Goal: Obtain resource: Obtain resource

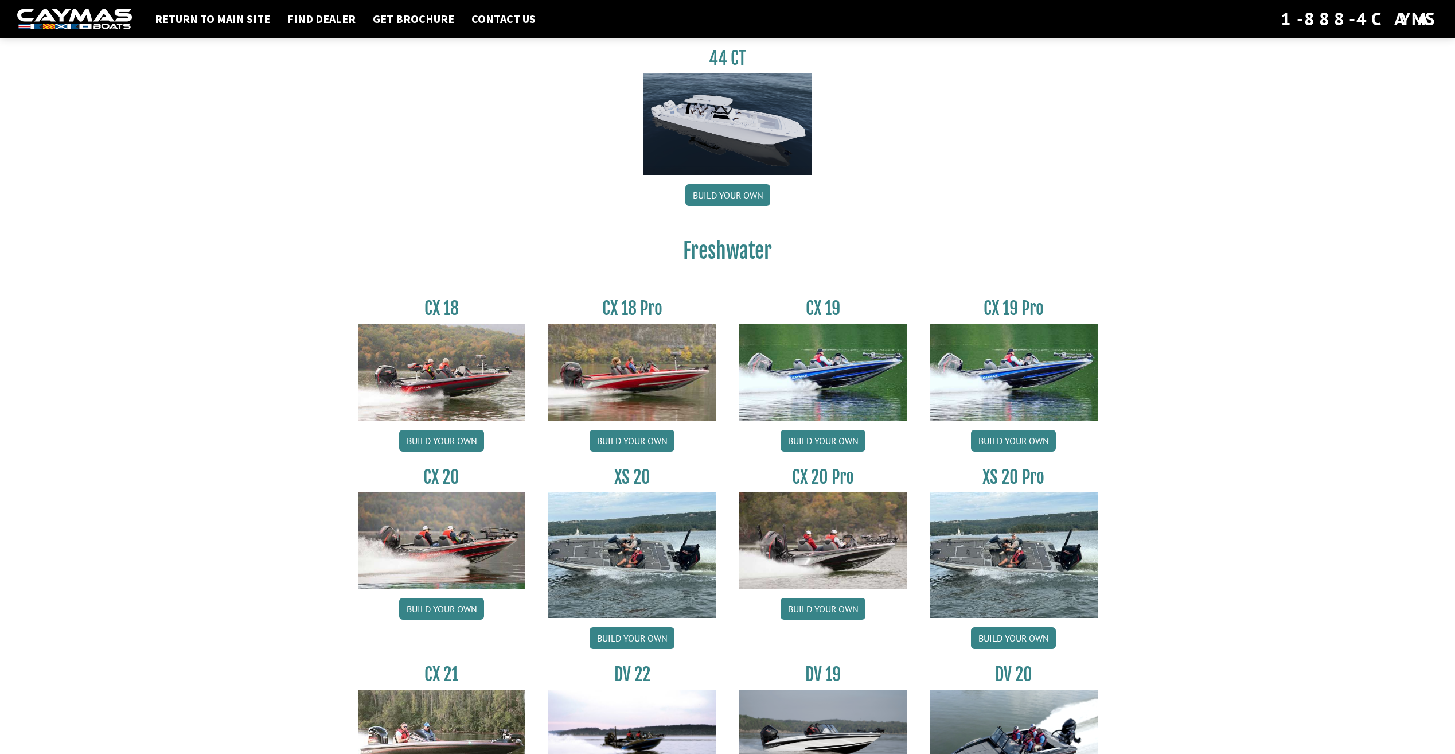
scroll to position [803, 0]
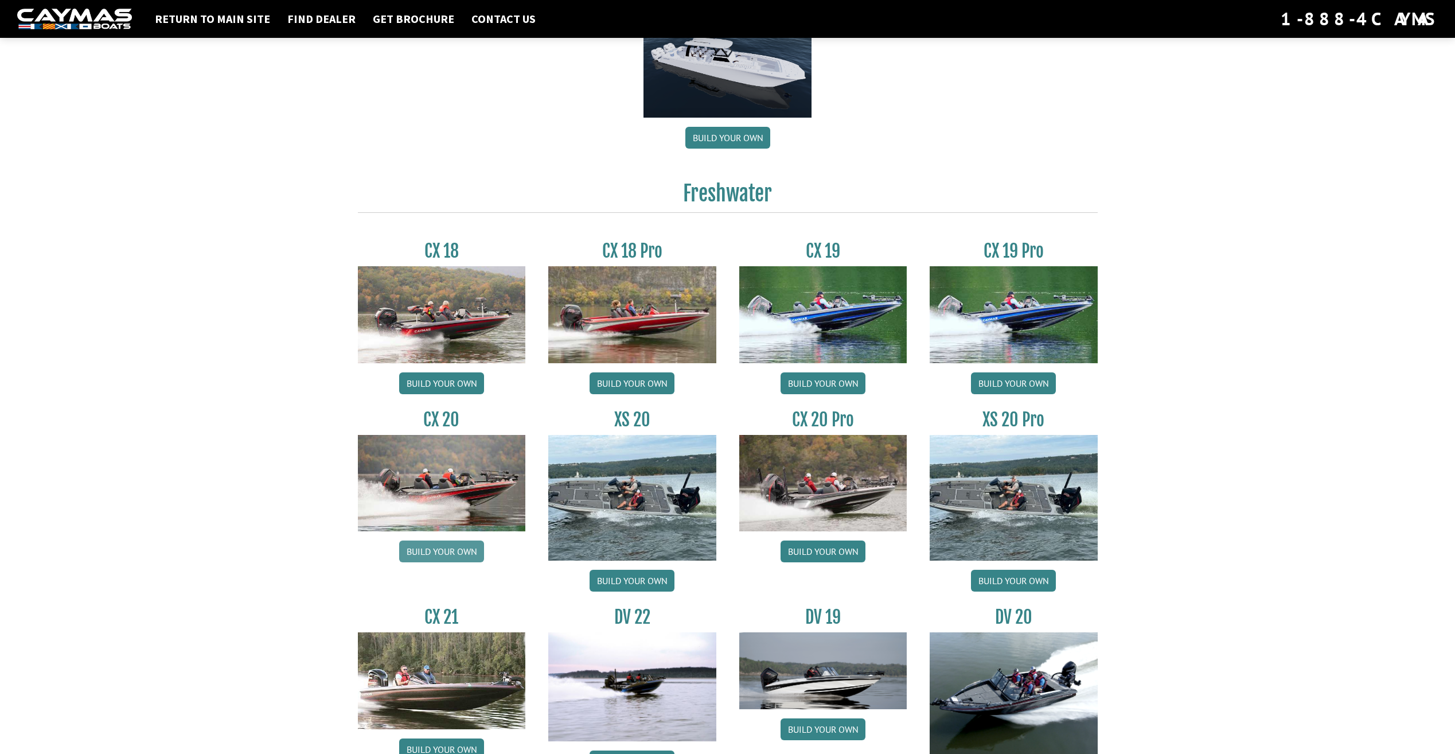
click at [448, 545] on link "Build your own" at bounding box center [441, 551] width 85 height 22
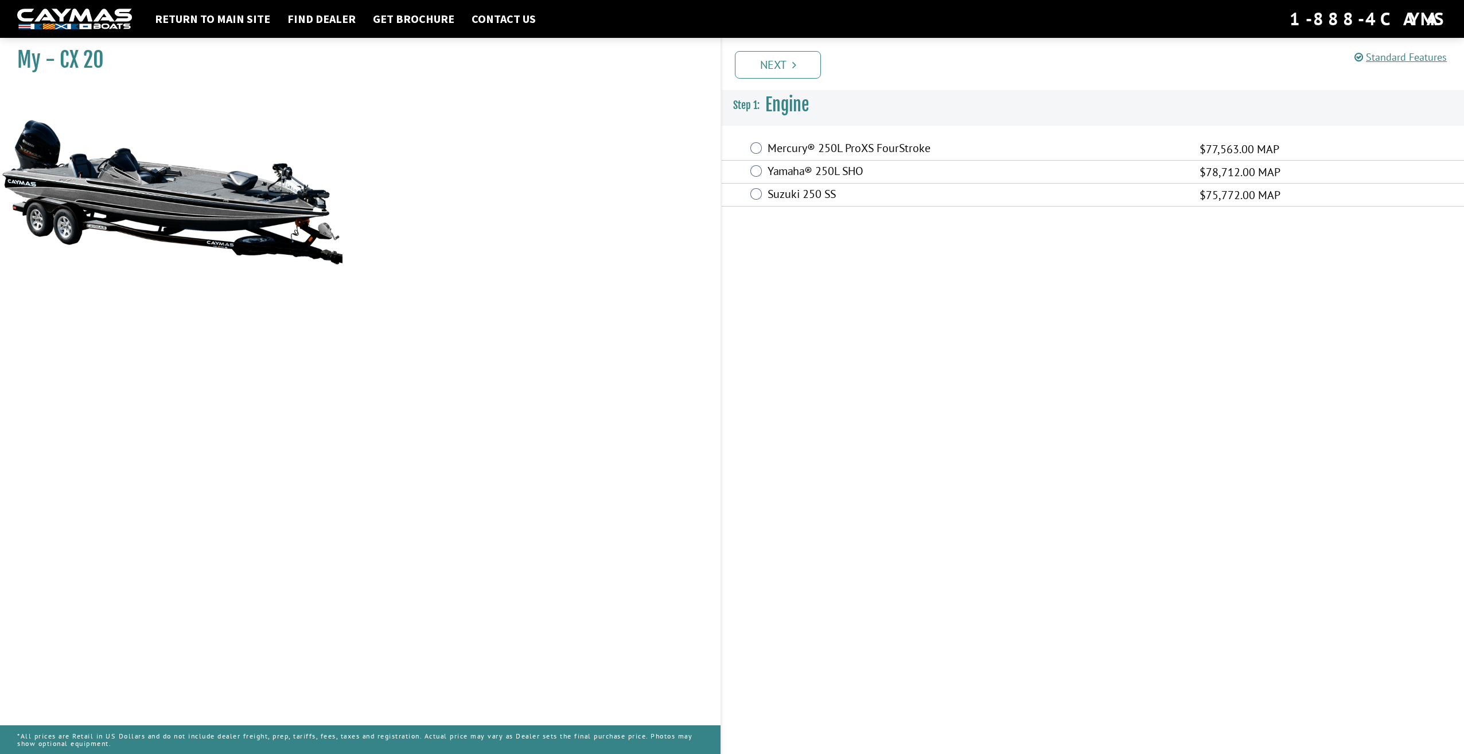
click at [770, 168] on label "Yamaha® 250L SHO" at bounding box center [977, 172] width 418 height 17
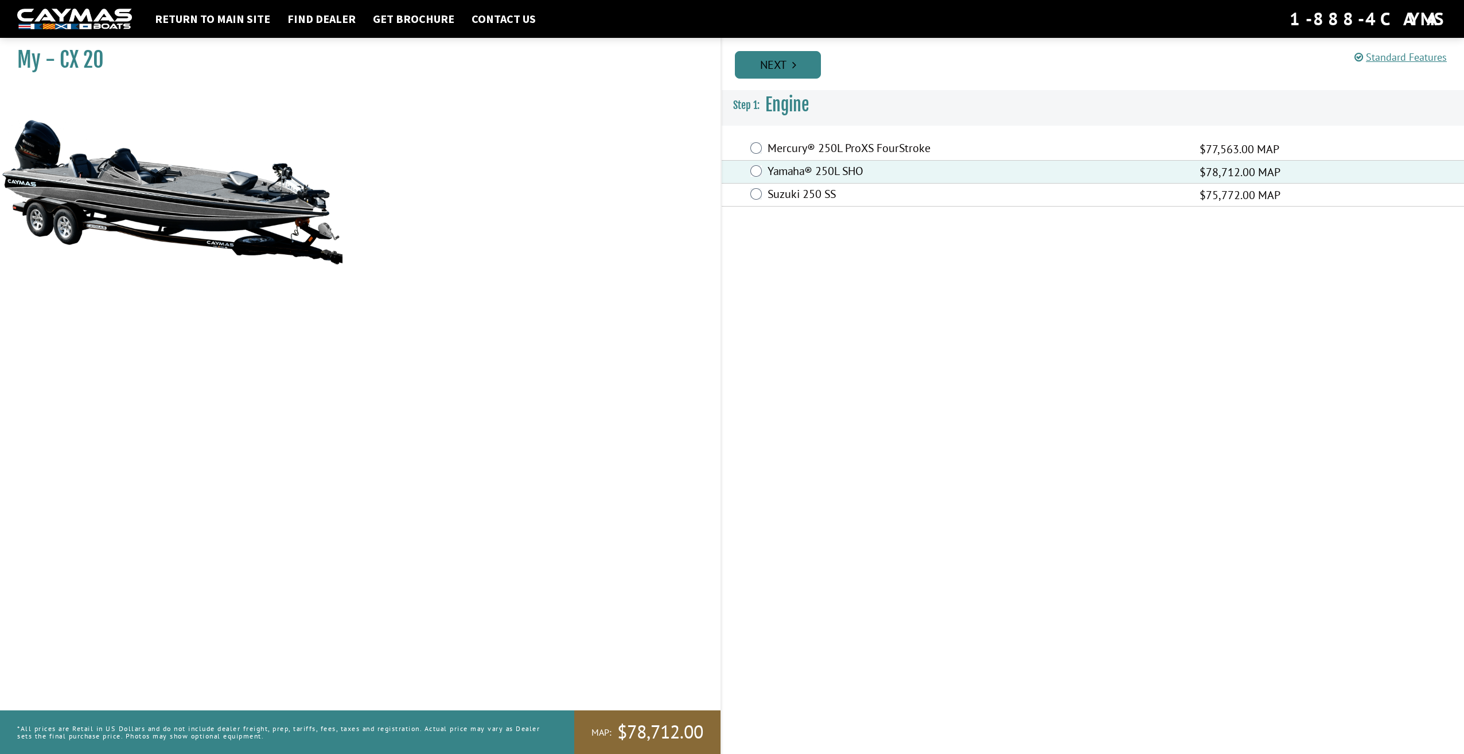
click at [788, 63] on link "Next" at bounding box center [778, 65] width 86 height 28
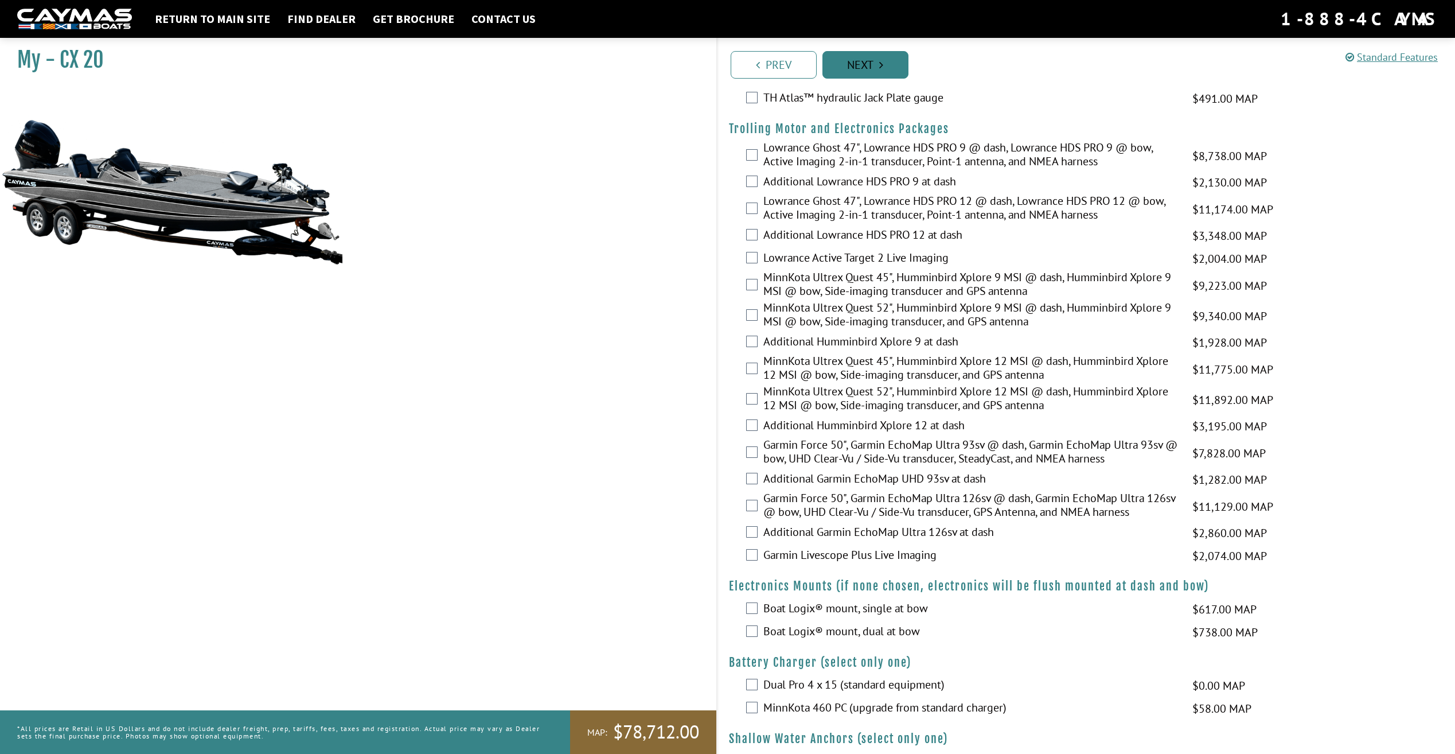
click at [854, 62] on link "Next" at bounding box center [866, 65] width 86 height 28
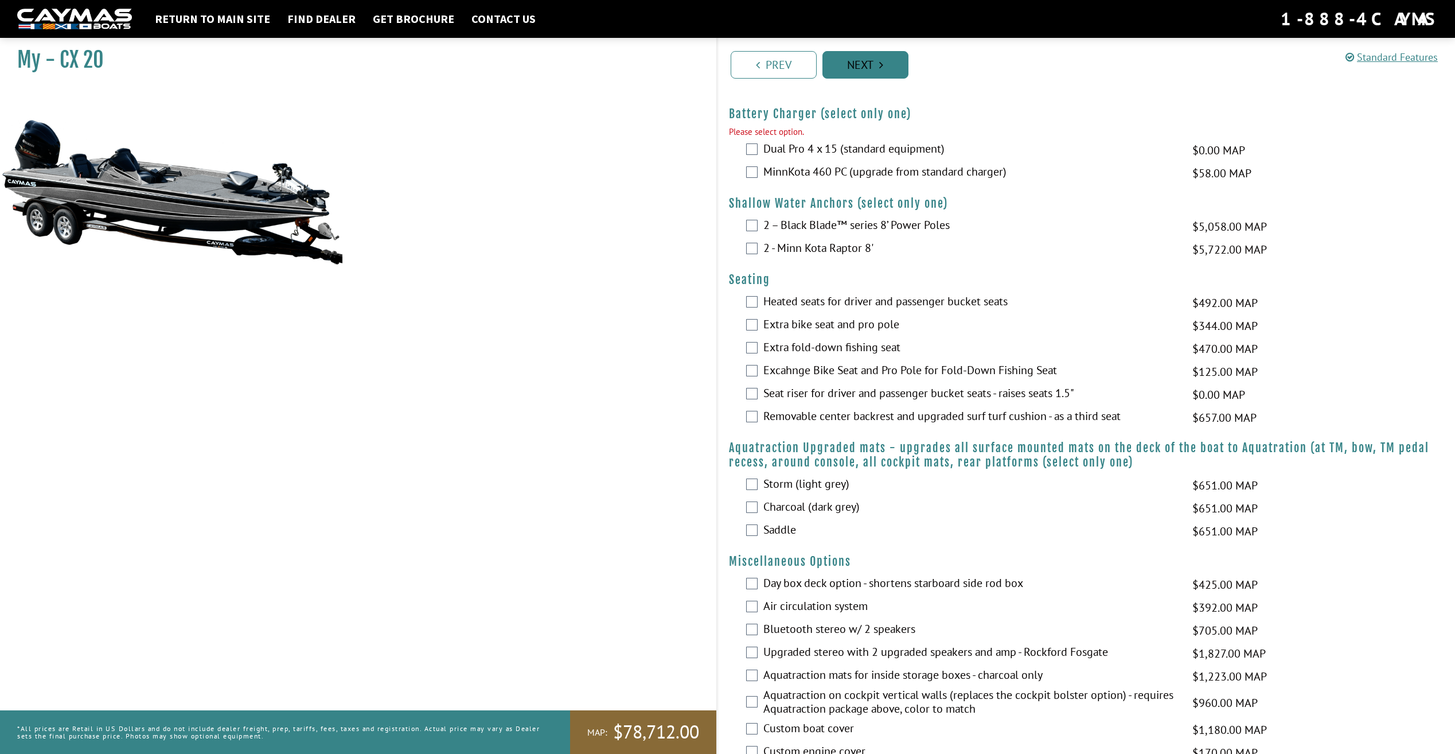
scroll to position [674, 0]
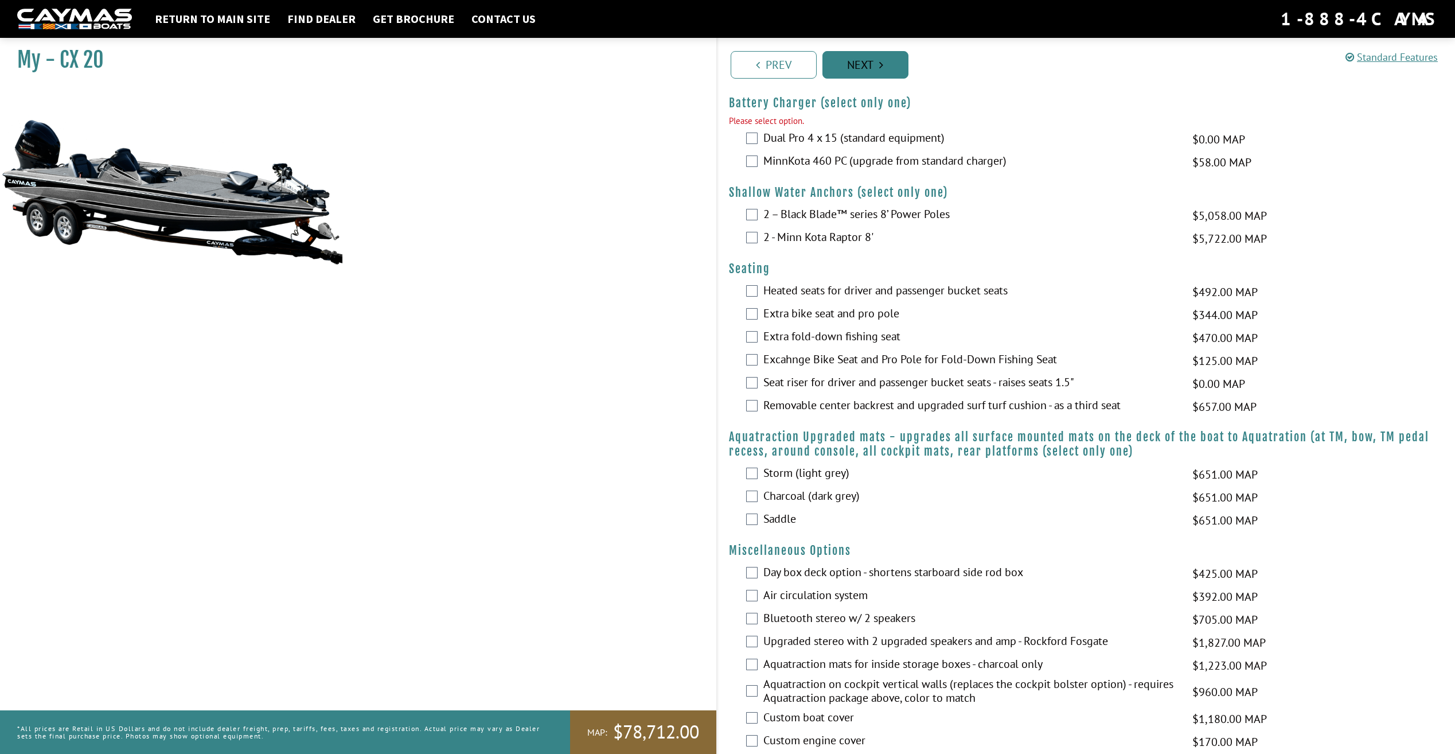
click at [854, 62] on link "Next" at bounding box center [866, 65] width 86 height 28
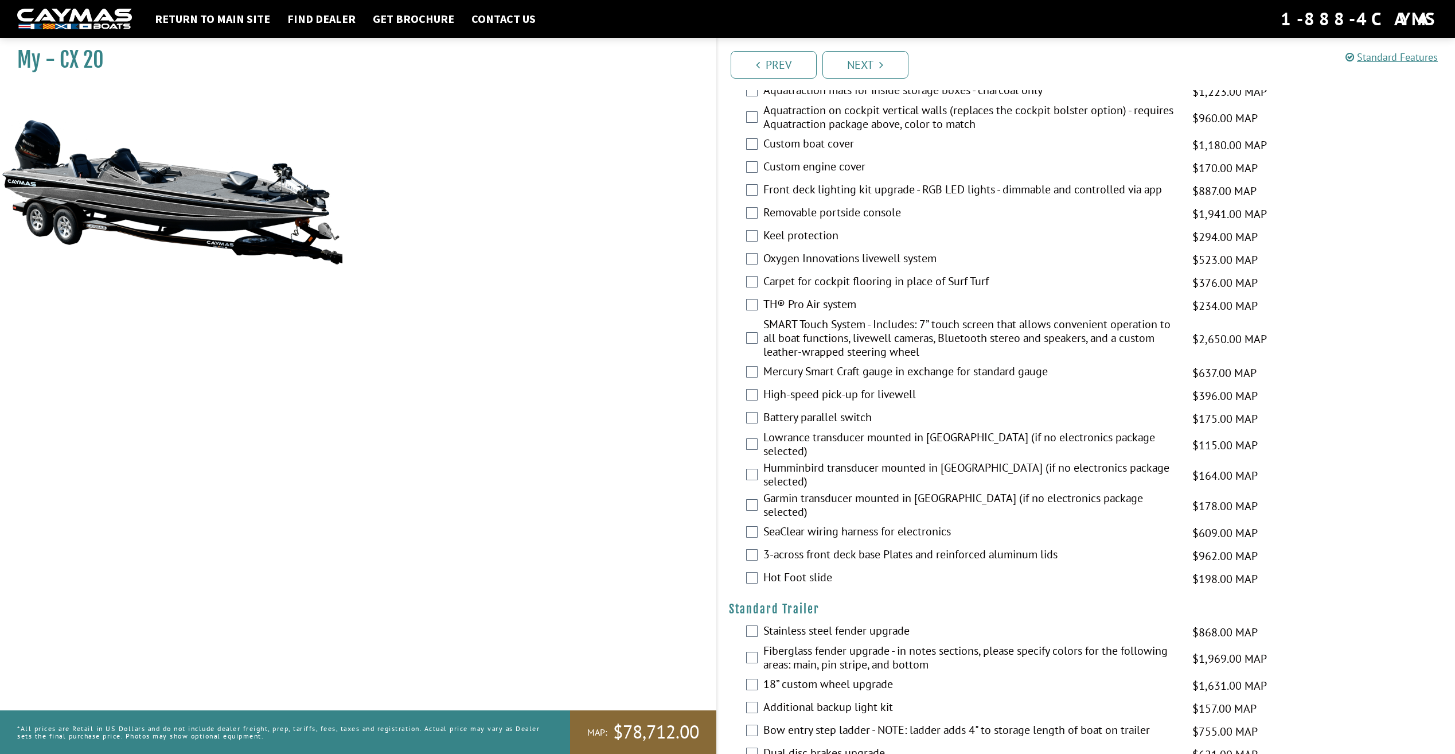
scroll to position [1366, 0]
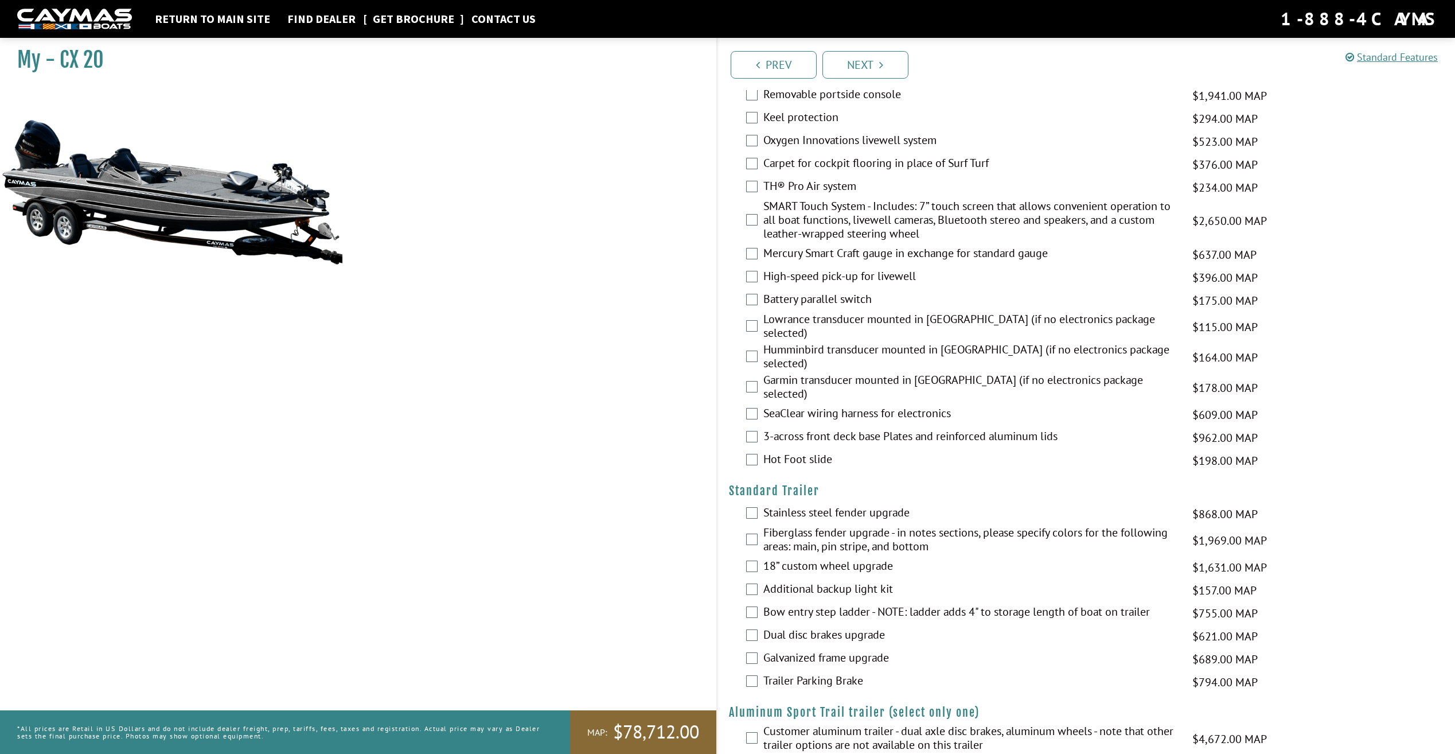
click at [426, 21] on link "Get Brochure" at bounding box center [413, 18] width 93 height 15
